Goal: Navigation & Orientation: Find specific page/section

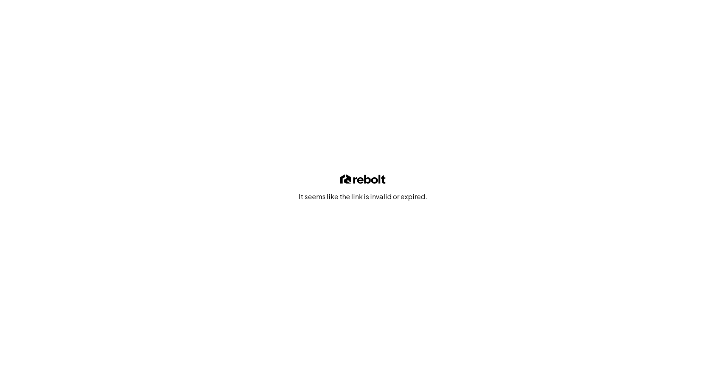
click at [684, 77] on div "It seems like the link is invalid or expired." at bounding box center [363, 187] width 726 height 375
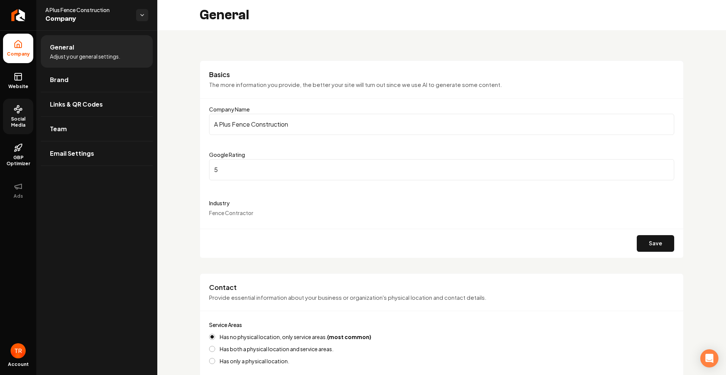
click at [20, 126] on span "Social Media" at bounding box center [18, 122] width 30 height 12
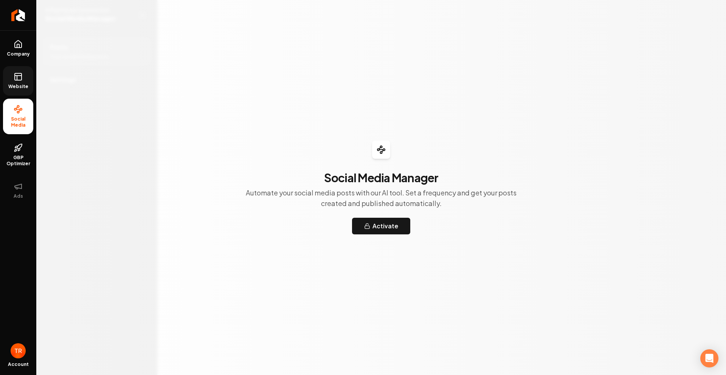
click at [15, 84] on span "Website" at bounding box center [18, 87] width 26 height 6
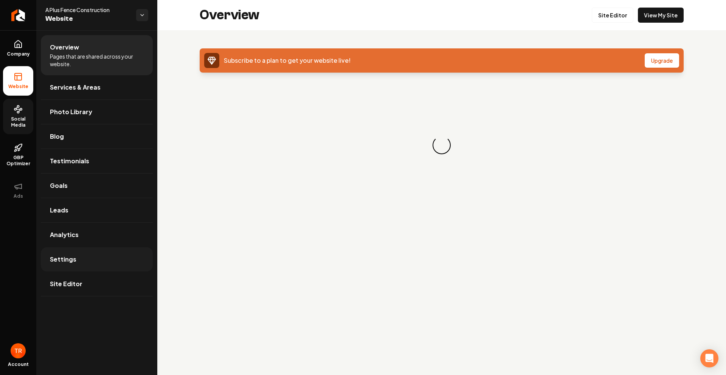
click at [69, 257] on span "Settings" at bounding box center [63, 259] width 26 height 9
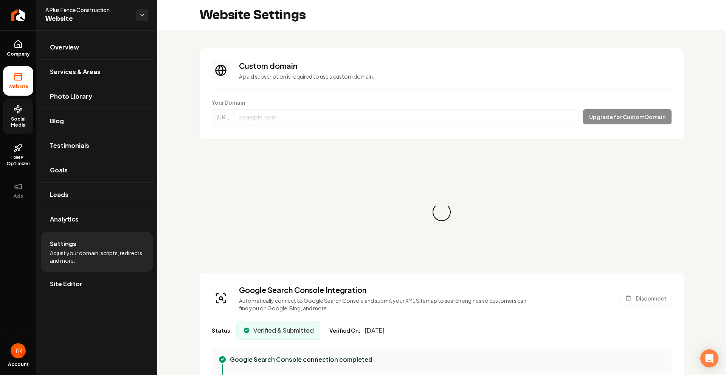
scroll to position [68, 0]
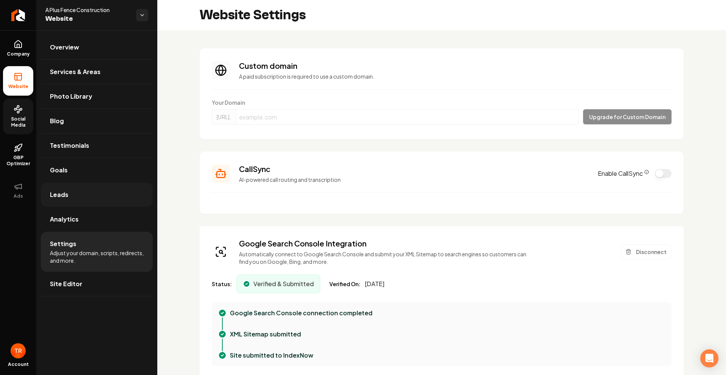
click at [62, 193] on span "Leads" at bounding box center [59, 194] width 19 height 9
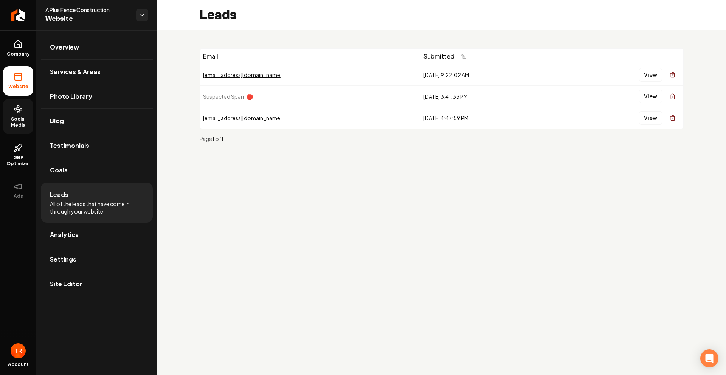
click at [238, 115] on div "[EMAIL_ADDRESS][DOMAIN_NAME]" at bounding box center [310, 118] width 215 height 8
click at [648, 118] on button "View" at bounding box center [650, 118] width 23 height 14
click at [644, 75] on button "View" at bounding box center [650, 75] width 23 height 14
click at [18, 48] on icon at bounding box center [18, 43] width 7 height 7
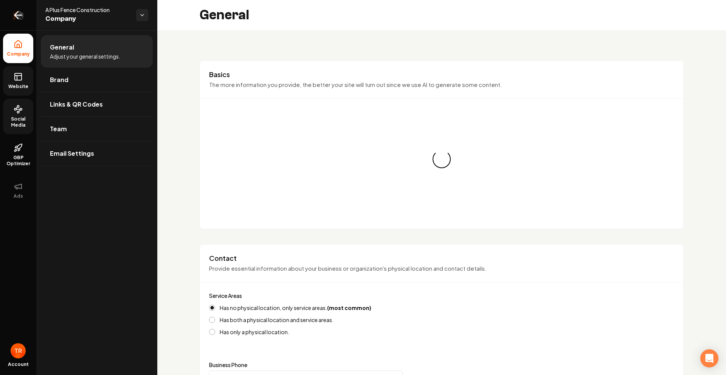
click at [16, 25] on link "Return to dashboard" at bounding box center [18, 15] width 36 height 30
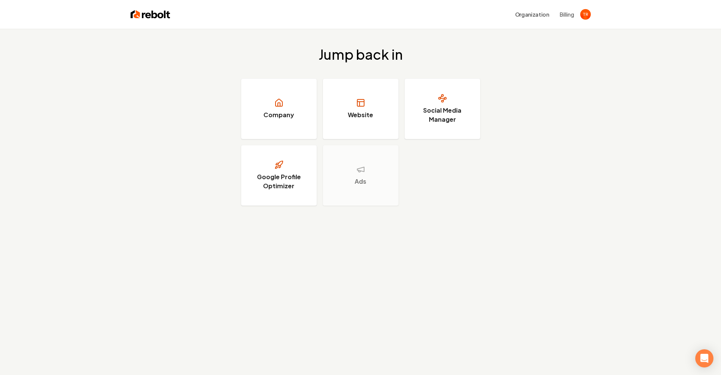
click at [520, 56] on div "Jump back in Company Website Social Media Manager Google Profile Optimizer Ads" at bounding box center [360, 126] width 721 height 195
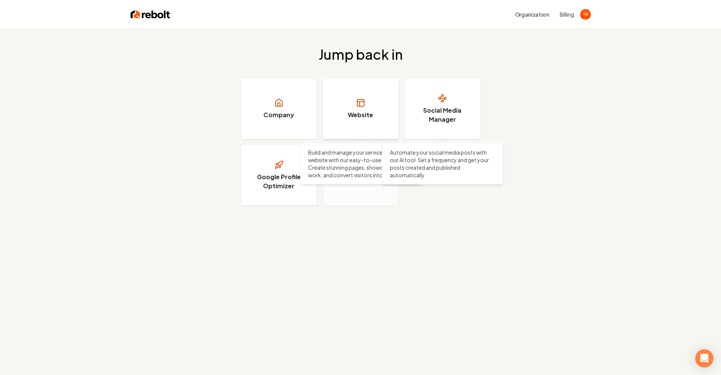
click at [360, 105] on icon at bounding box center [360, 102] width 9 height 9
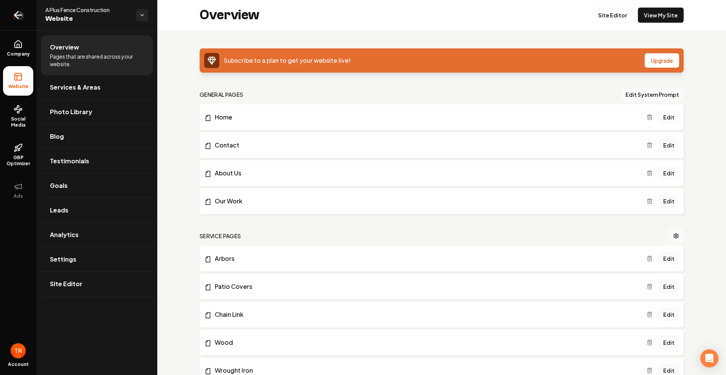
click at [14, 11] on icon "Return to dashboard" at bounding box center [18, 15] width 12 height 12
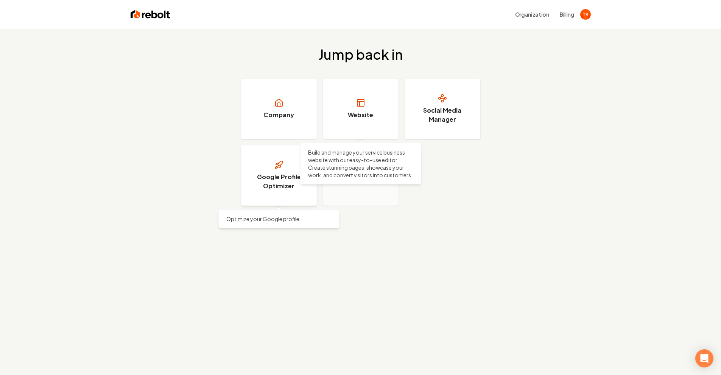
click at [280, 173] on h3 "Google Profile Optimizer" at bounding box center [278, 182] width 57 height 18
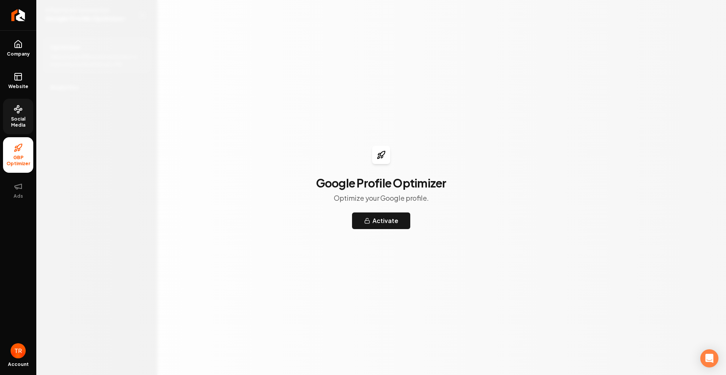
click at [10, 100] on link "Social Media" at bounding box center [18, 117] width 30 height 36
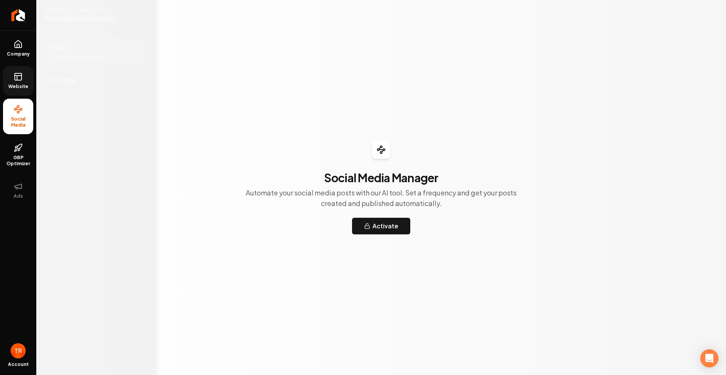
click at [17, 83] on link "Website" at bounding box center [18, 81] width 30 height 30
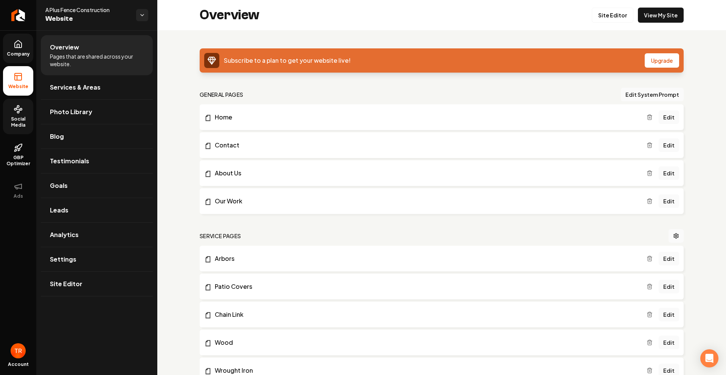
click at [18, 46] on icon at bounding box center [18, 44] width 9 height 9
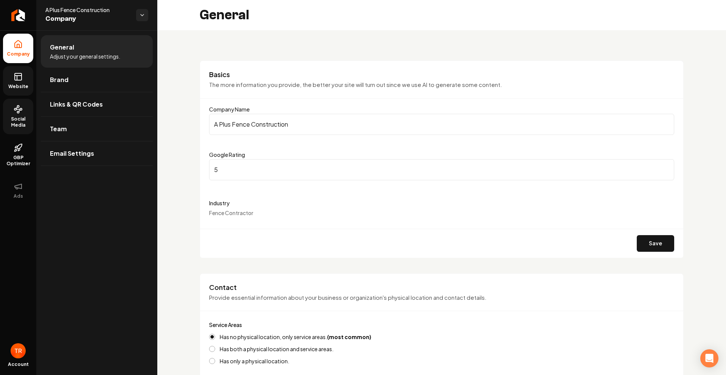
click at [26, 88] on span "Website" at bounding box center [18, 87] width 26 height 6
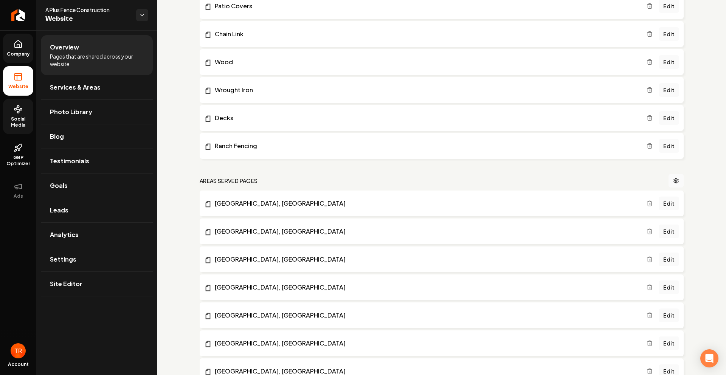
scroll to position [412, 0]
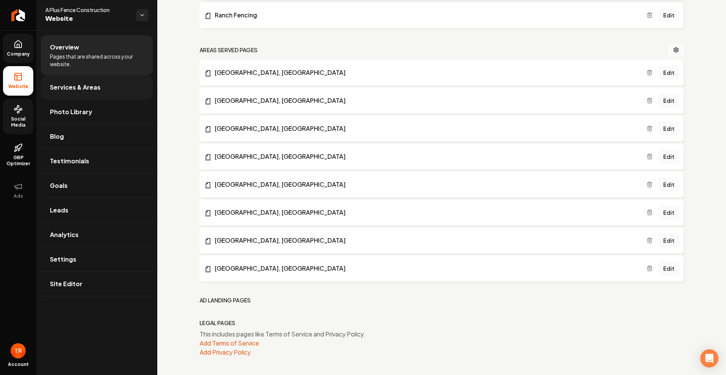
click at [65, 91] on span "Services & Areas" at bounding box center [75, 87] width 51 height 9
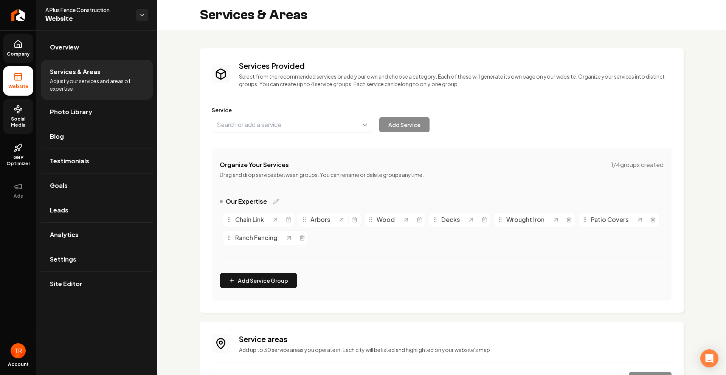
click at [24, 46] on link "Company" at bounding box center [18, 49] width 30 height 30
